Goal: Task Accomplishment & Management: Use online tool/utility

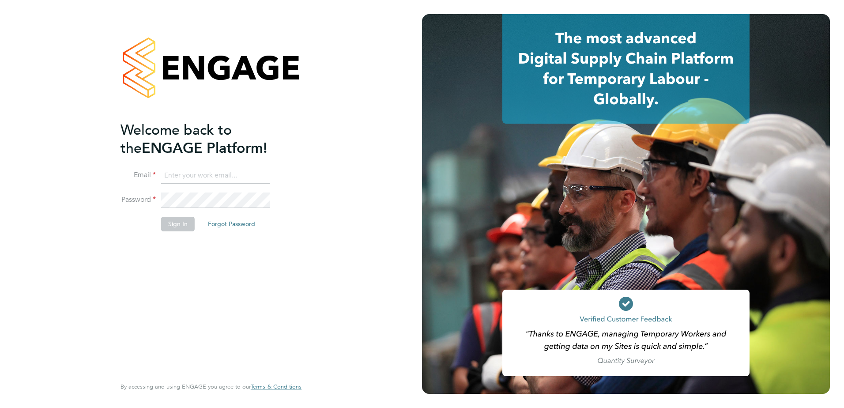
type input "kevin.shannon@vistry.co.uk"
click at [182, 222] on button "Sign In" at bounding box center [178, 224] width 34 height 14
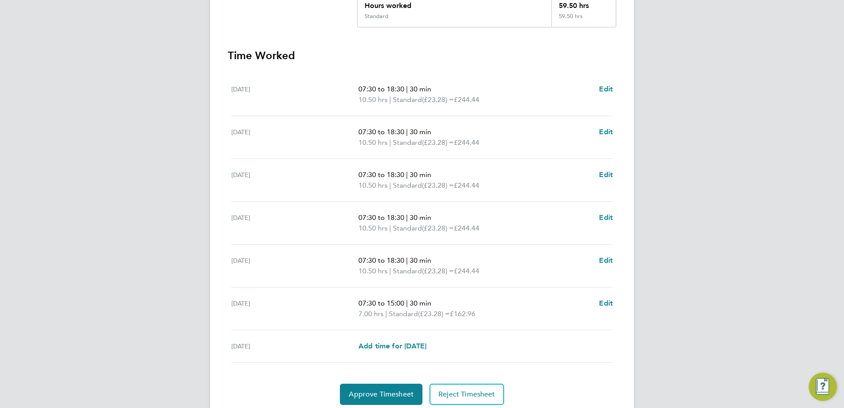
scroll to position [221, 0]
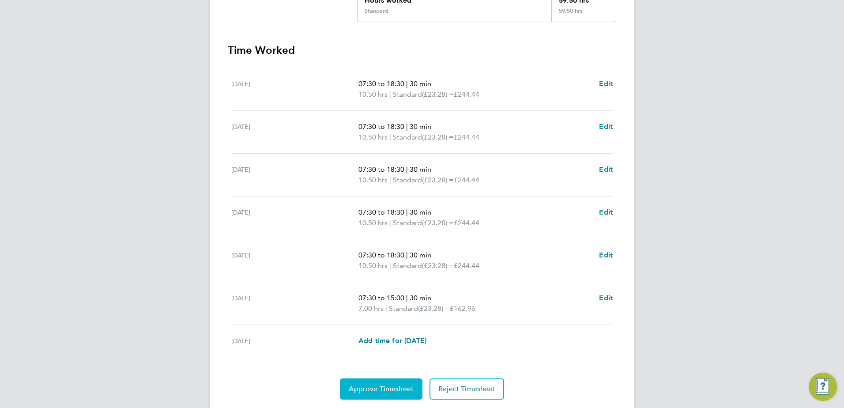
click at [366, 392] on span "Approve Timesheet" at bounding box center [381, 388] width 65 height 9
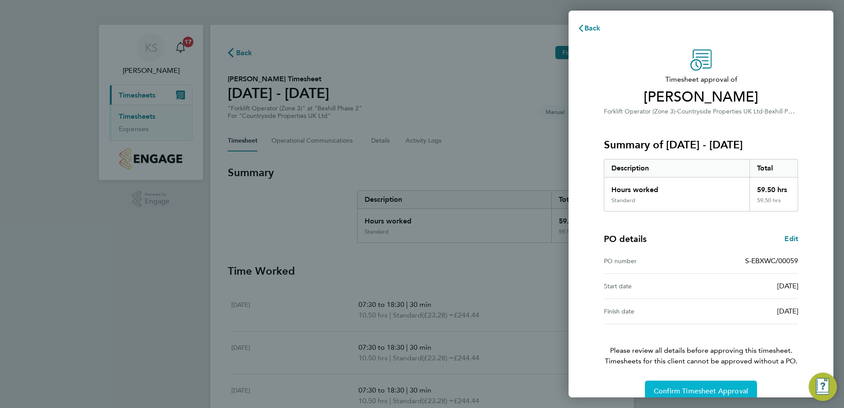
click at [664, 388] on span "Confirm Timesheet Approval" at bounding box center [701, 391] width 94 height 9
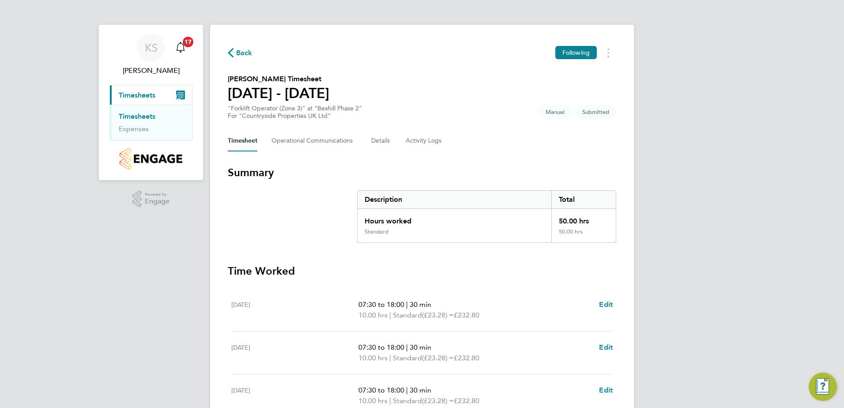
scroll to position [237, 0]
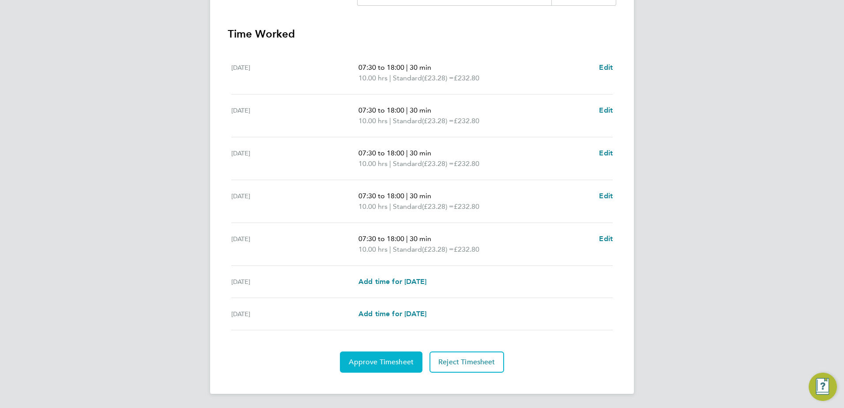
click at [363, 366] on span "Approve Timesheet" at bounding box center [381, 361] width 65 height 9
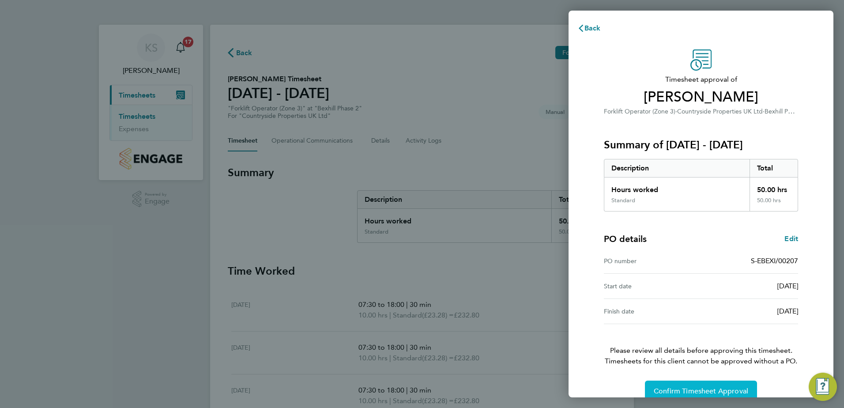
click at [667, 386] on button "Confirm Timesheet Approval" at bounding box center [701, 390] width 112 height 21
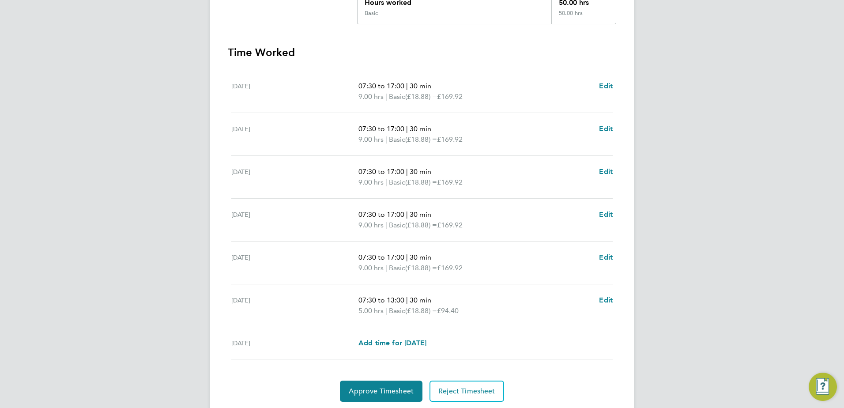
scroll to position [221, 0]
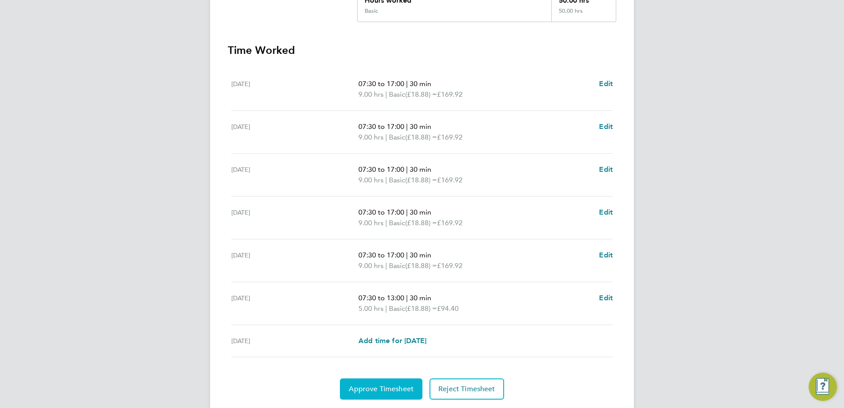
click at [372, 383] on button "Approve Timesheet" at bounding box center [381, 388] width 83 height 21
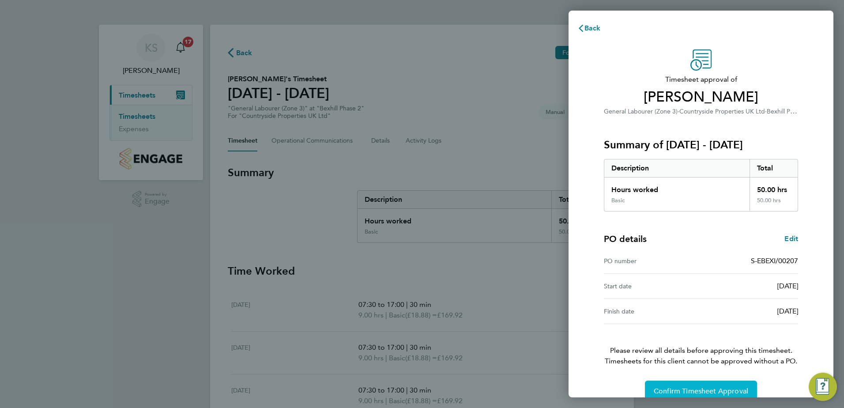
click at [679, 388] on span "Confirm Timesheet Approval" at bounding box center [701, 391] width 94 height 9
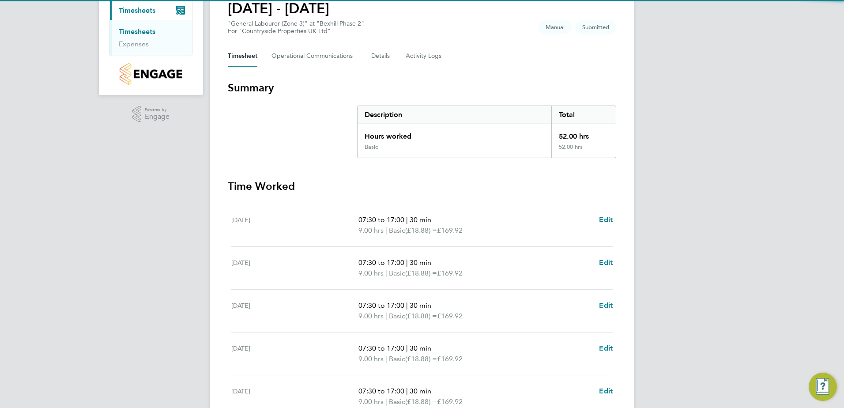
scroll to position [221, 0]
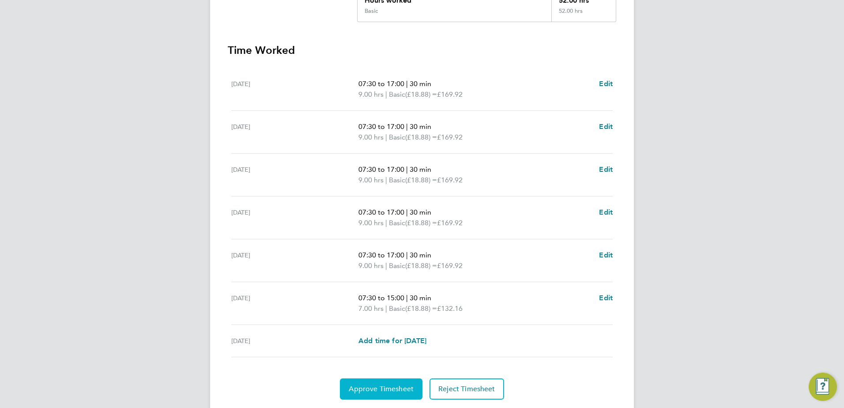
click at [369, 387] on span "Approve Timesheet" at bounding box center [381, 388] width 65 height 9
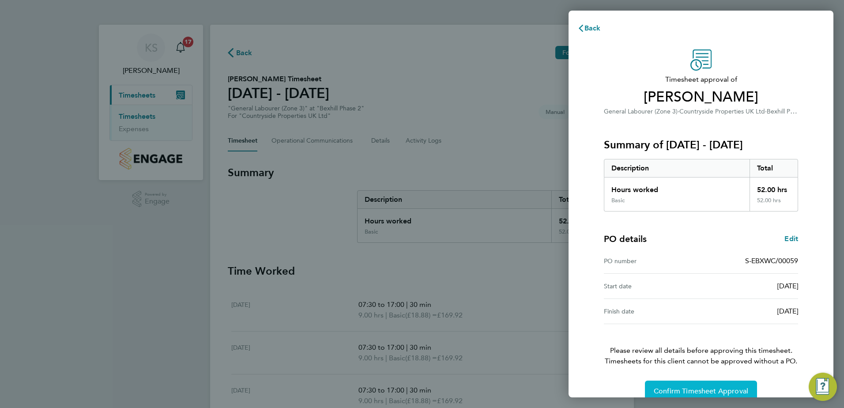
click at [685, 393] on span "Confirm Timesheet Approval" at bounding box center [701, 391] width 94 height 9
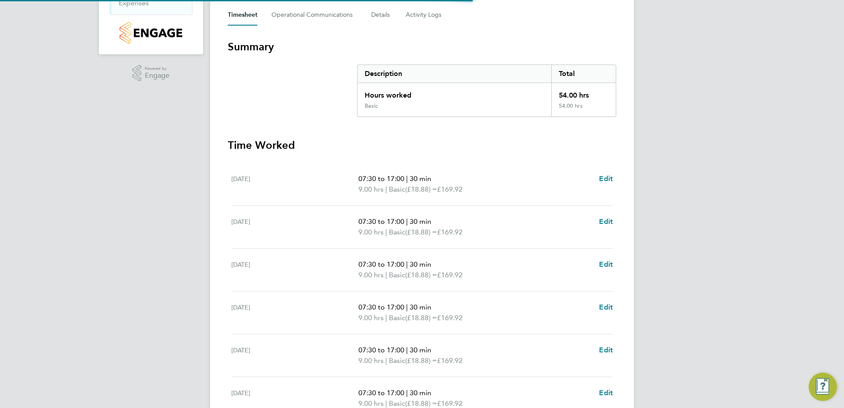
scroll to position [248, 0]
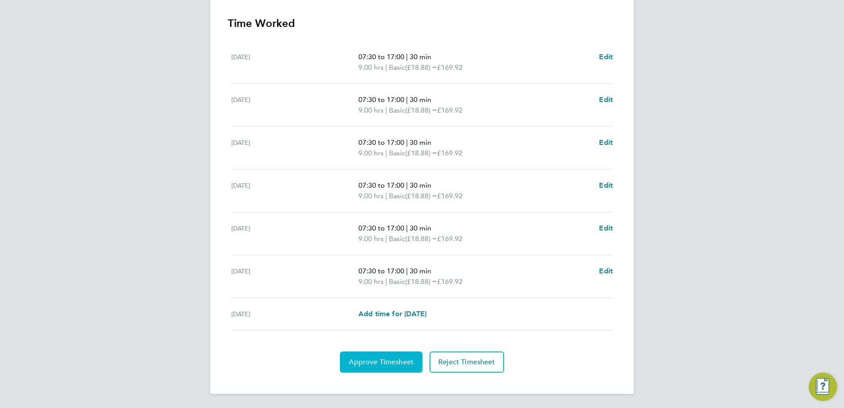
click at [362, 366] on button "Approve Timesheet" at bounding box center [381, 361] width 83 height 21
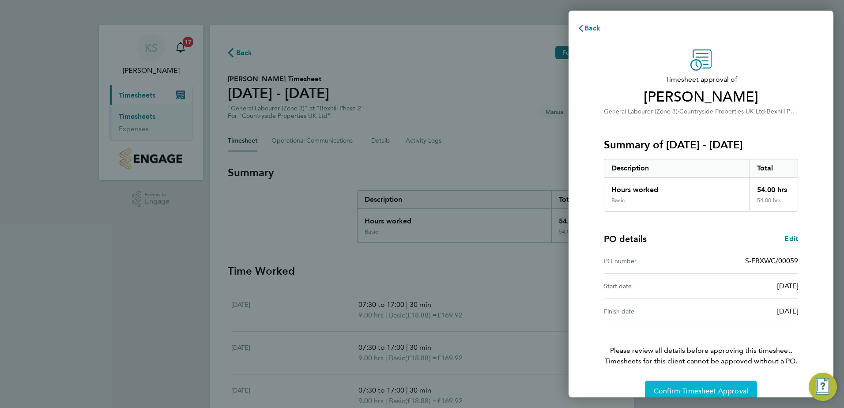
click at [693, 396] on button "Confirm Timesheet Approval" at bounding box center [701, 390] width 112 height 21
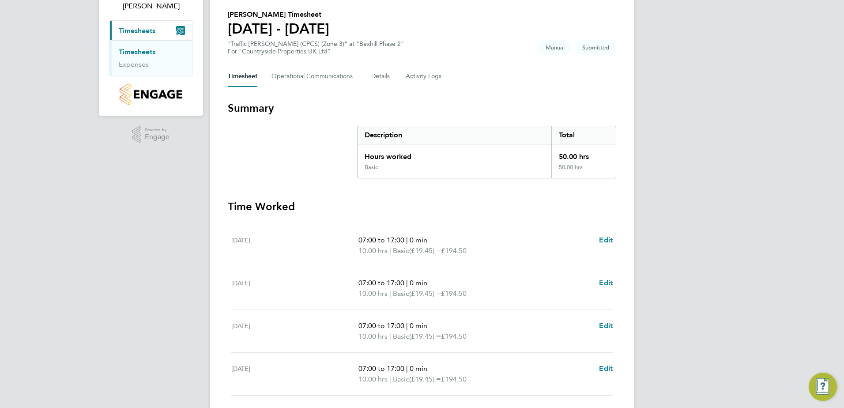
scroll to position [221, 0]
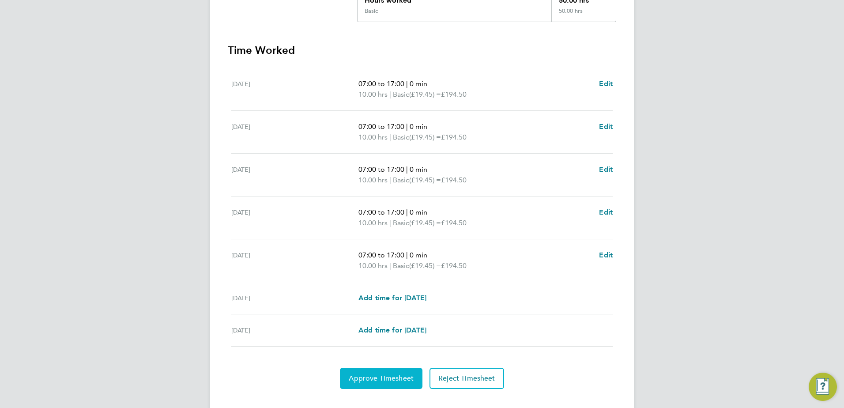
click at [373, 380] on span "Approve Timesheet" at bounding box center [381, 378] width 65 height 9
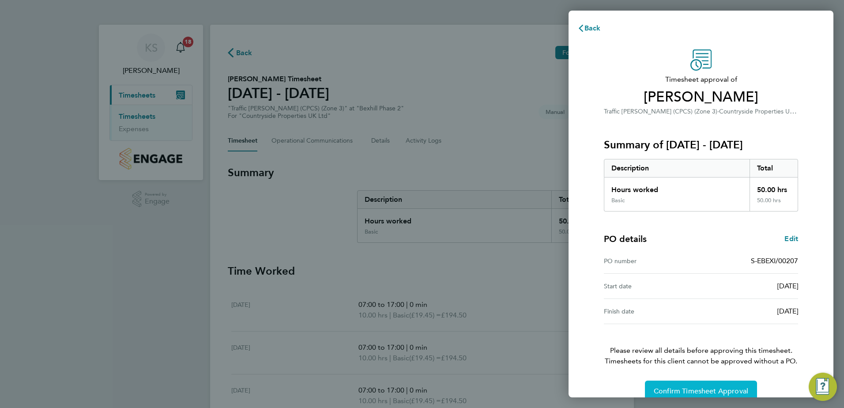
click at [669, 386] on button "Confirm Timesheet Approval" at bounding box center [701, 390] width 112 height 21
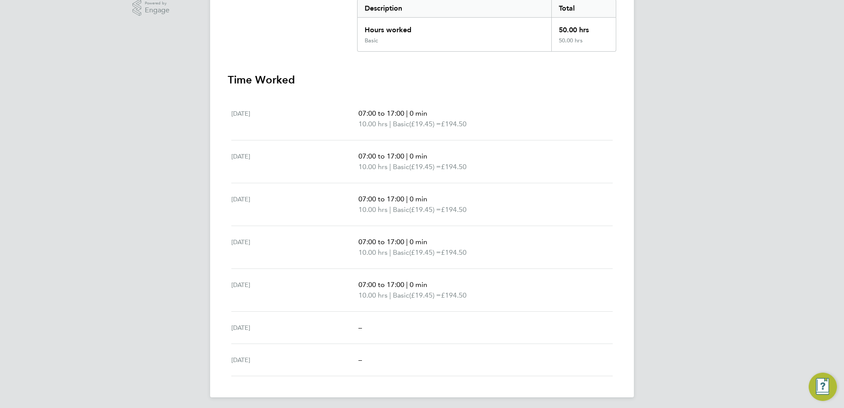
scroll to position [195, 0]
